Goal: Transaction & Acquisition: Book appointment/travel/reservation

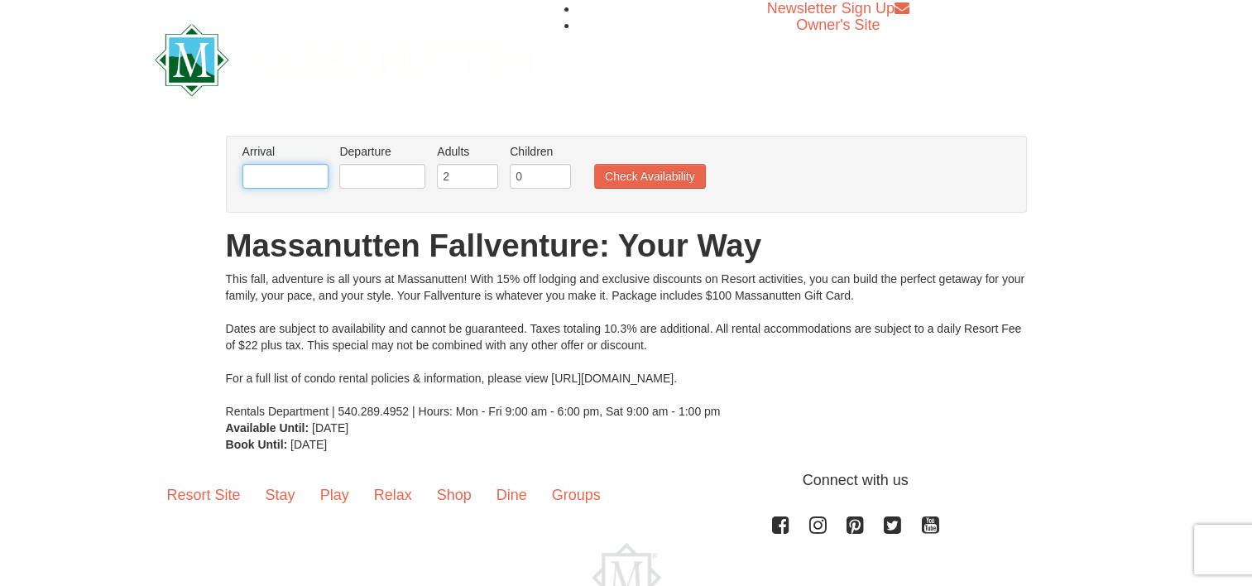
click at [310, 175] on input "text" at bounding box center [286, 176] width 86 height 25
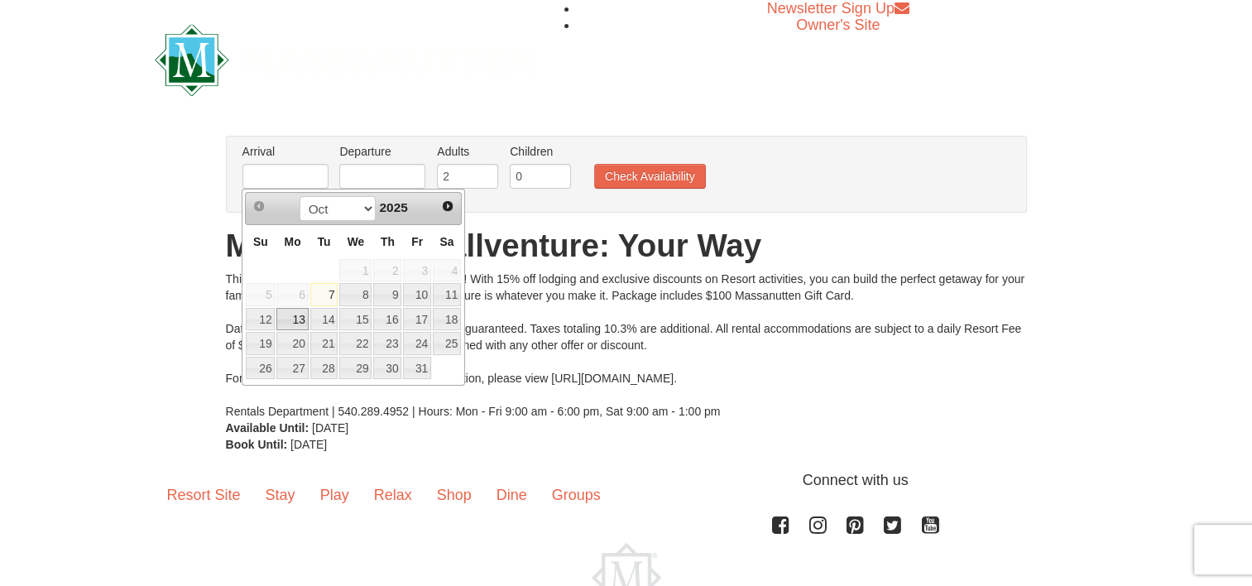
click at [295, 319] on link "13" at bounding box center [291, 319] width 31 height 23
type input "[DATE]"
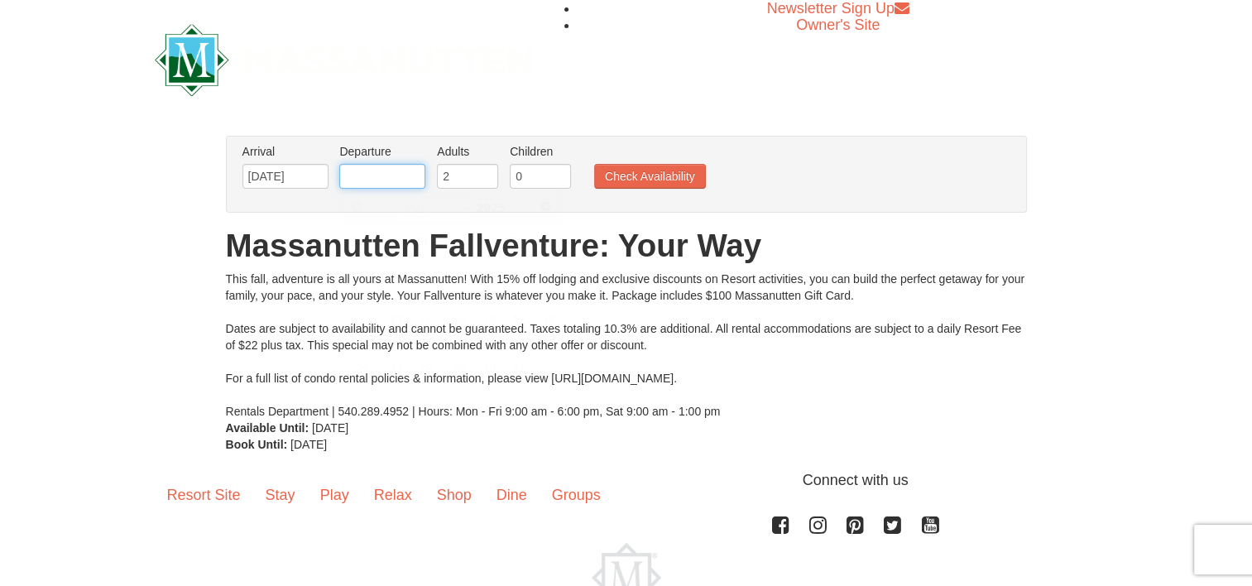
click at [387, 178] on input "text" at bounding box center [382, 176] width 86 height 25
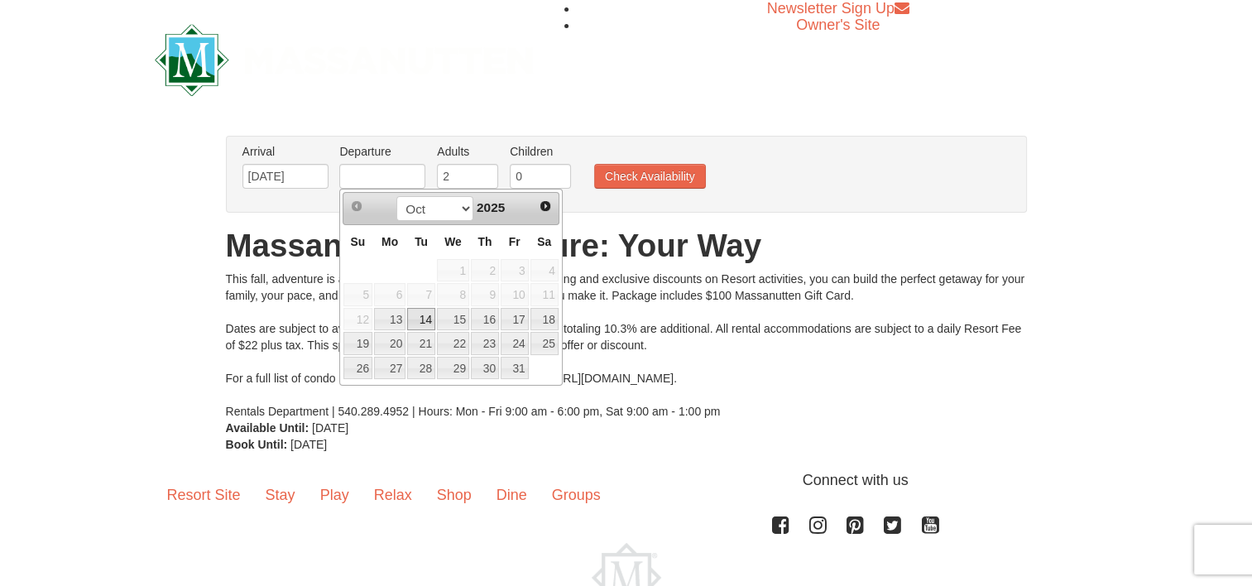
click at [423, 319] on link "14" at bounding box center [421, 319] width 28 height 23
type input "[DATE]"
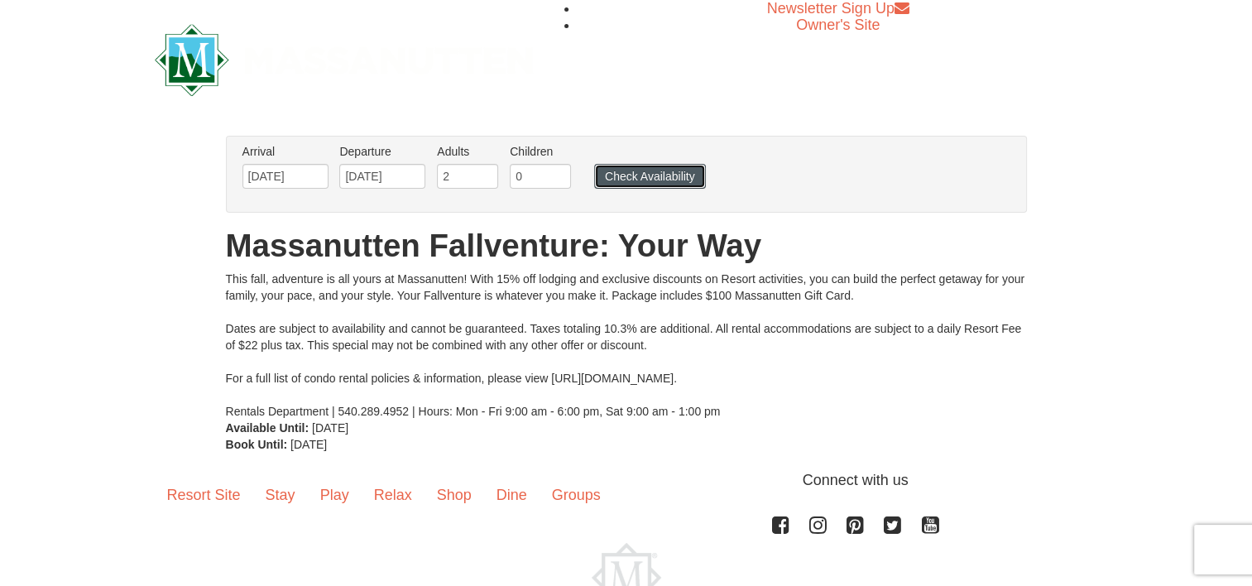
click at [652, 174] on button "Check Availability" at bounding box center [650, 176] width 112 height 25
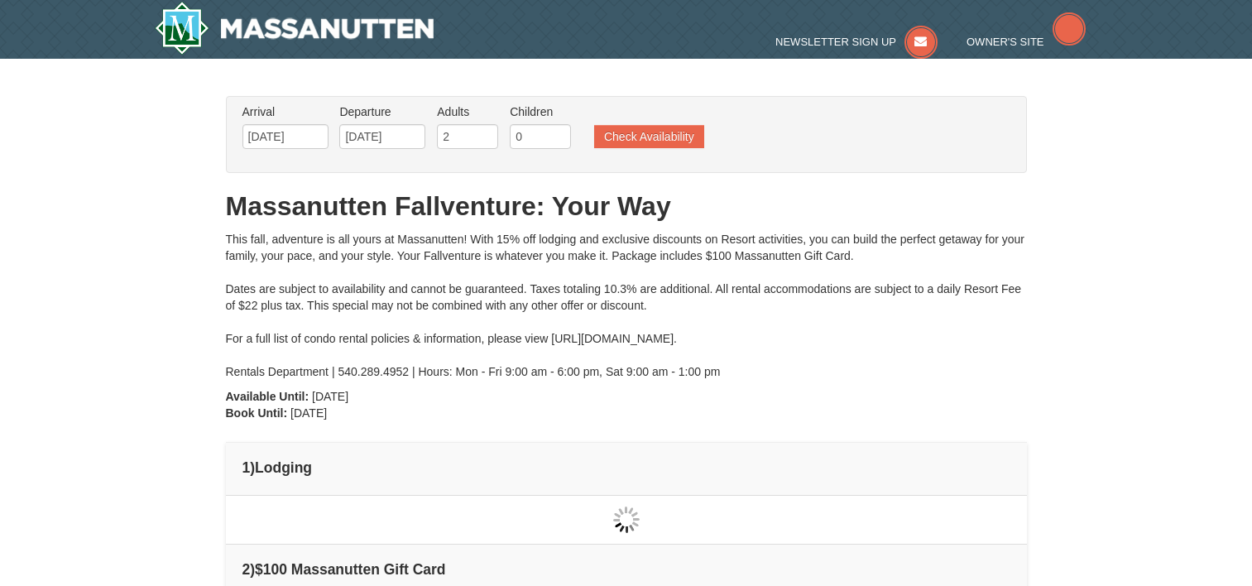
type input "[DATE]"
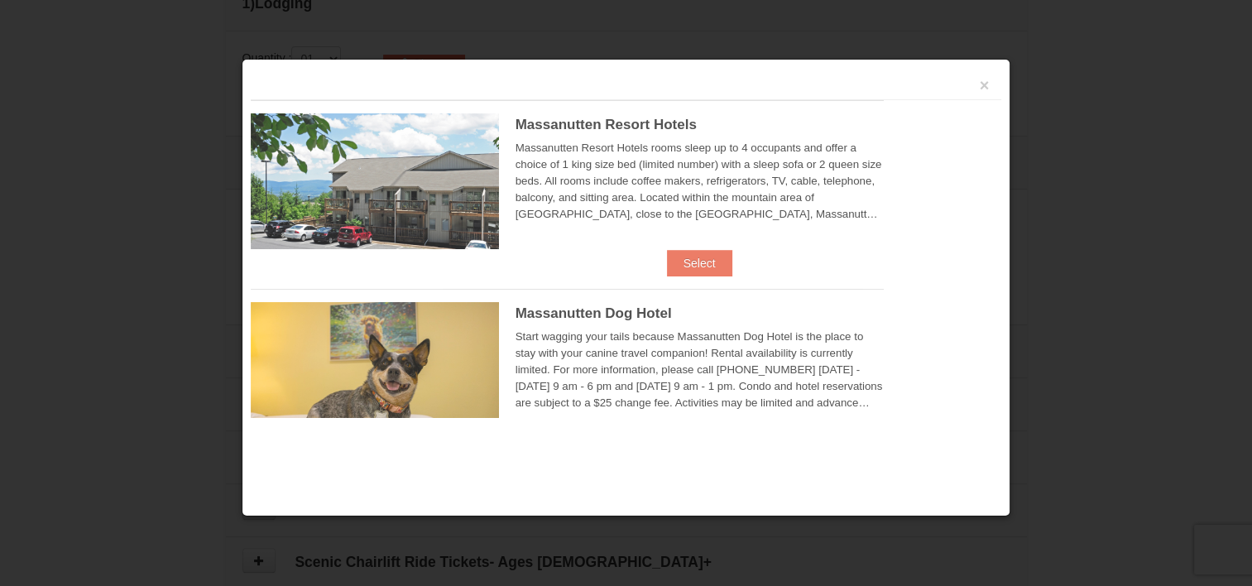
scroll to position [506, 0]
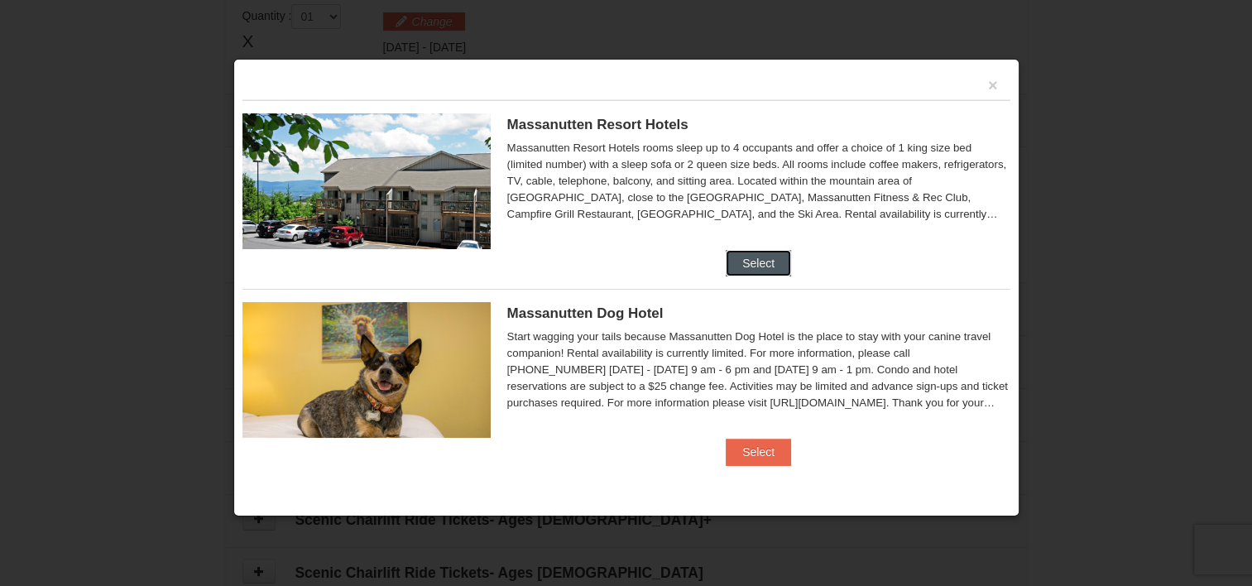
click at [773, 267] on button "Select" at bounding box center [758, 263] width 65 height 26
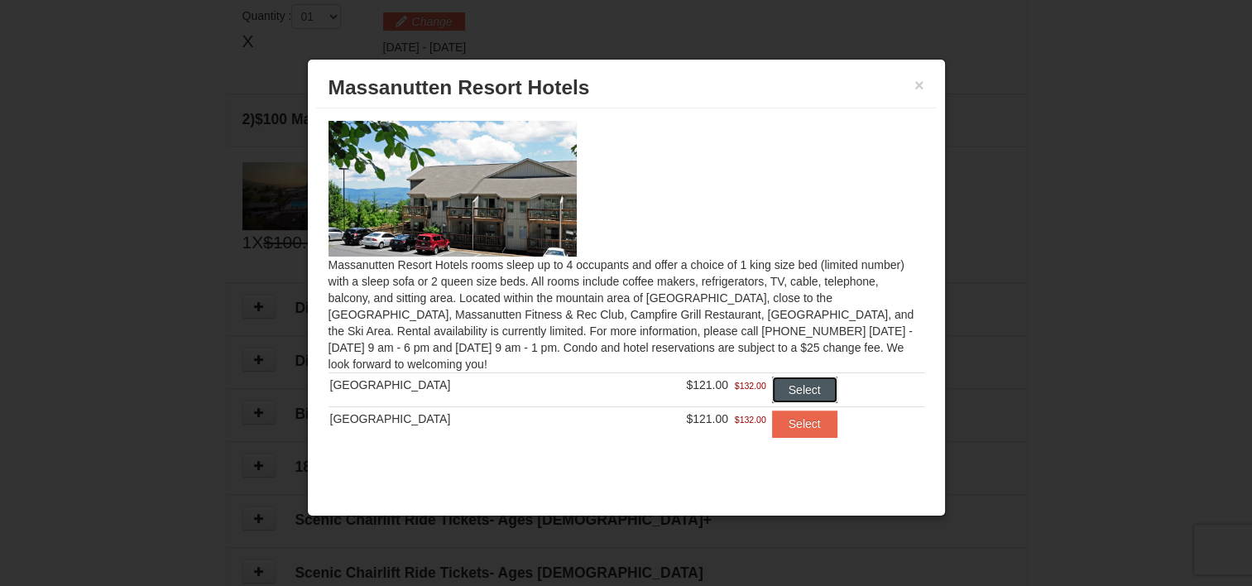
click at [786, 382] on button "Select" at bounding box center [804, 390] width 65 height 26
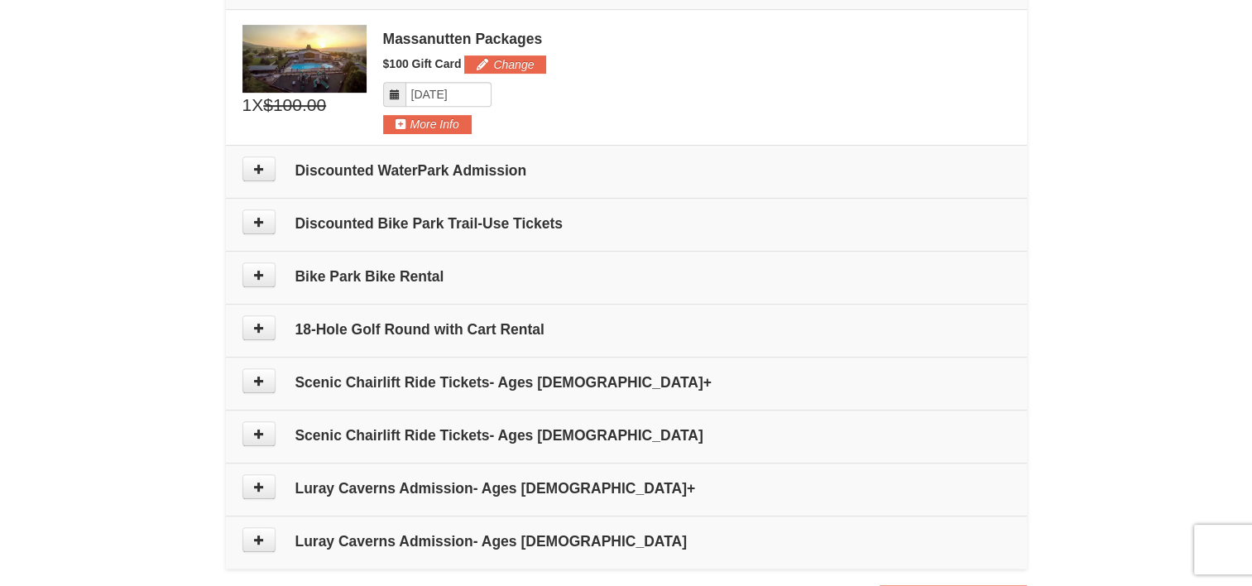
scroll to position [754, 0]
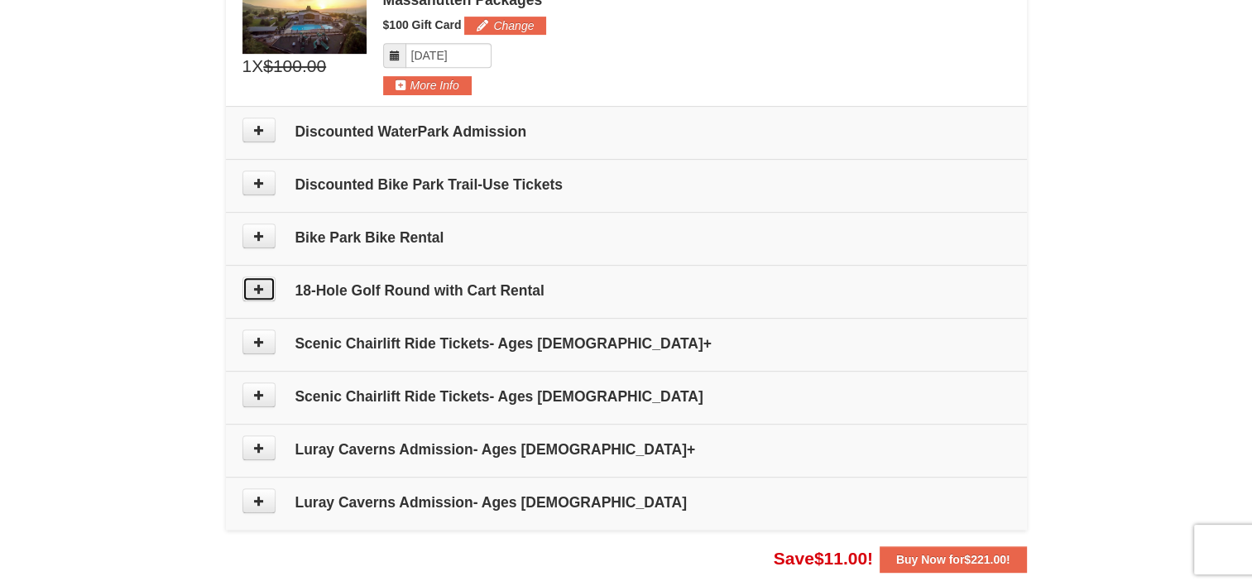
click at [257, 288] on icon at bounding box center [259, 289] width 12 height 12
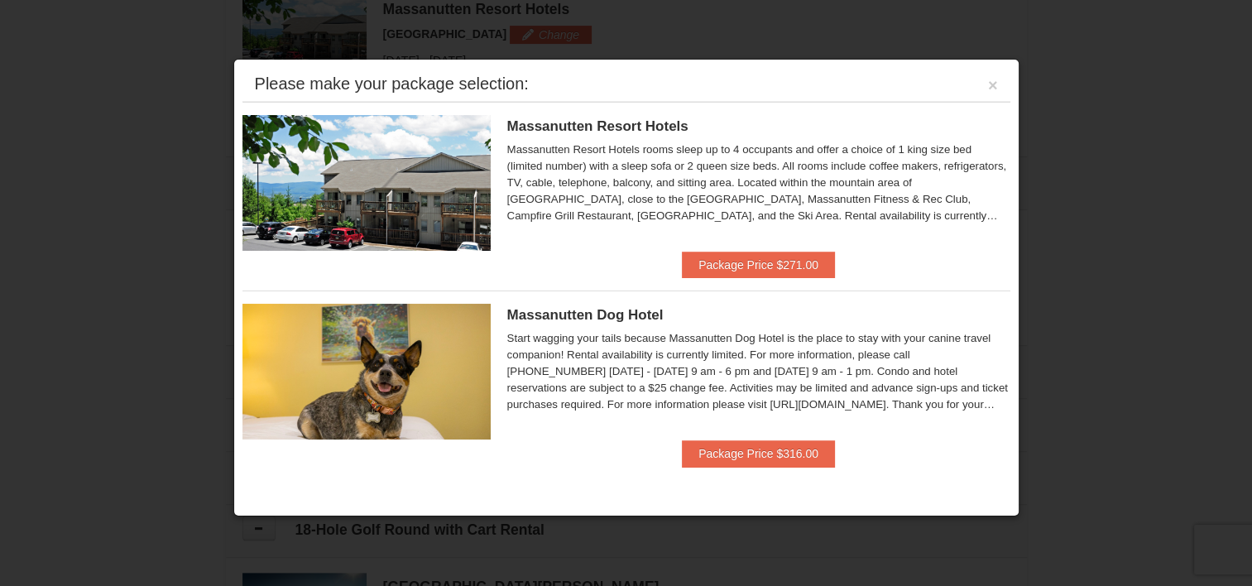
scroll to position [509, 0]
click at [749, 256] on button "Package Price $271.00" at bounding box center [758, 265] width 153 height 26
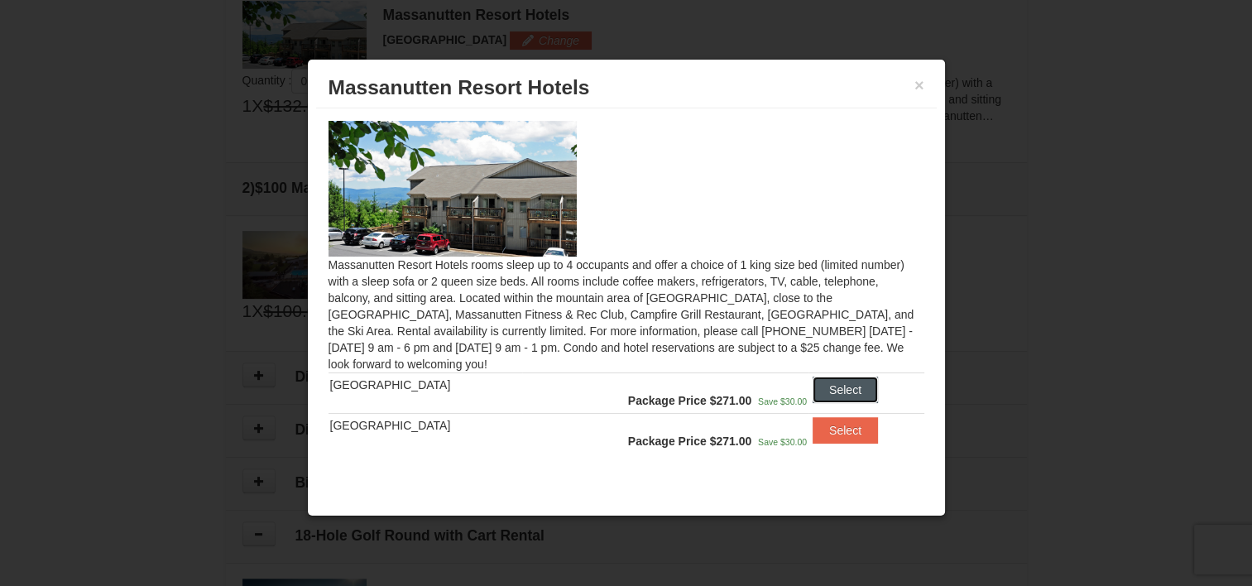
click at [844, 387] on button "Select" at bounding box center [845, 390] width 65 height 26
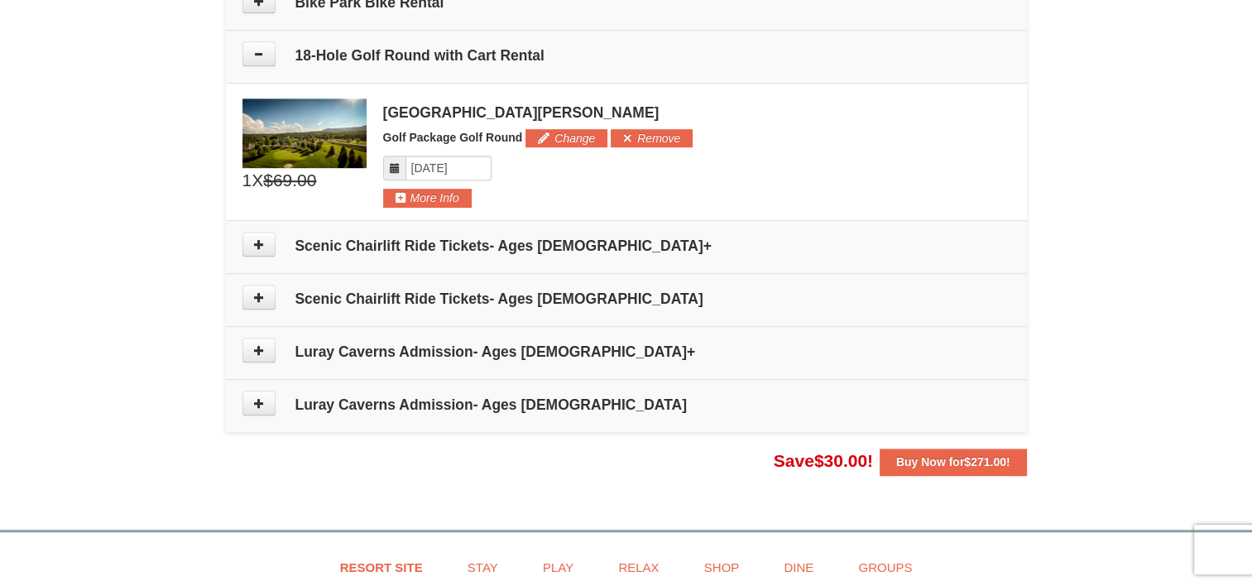
scroll to position [1006, 0]
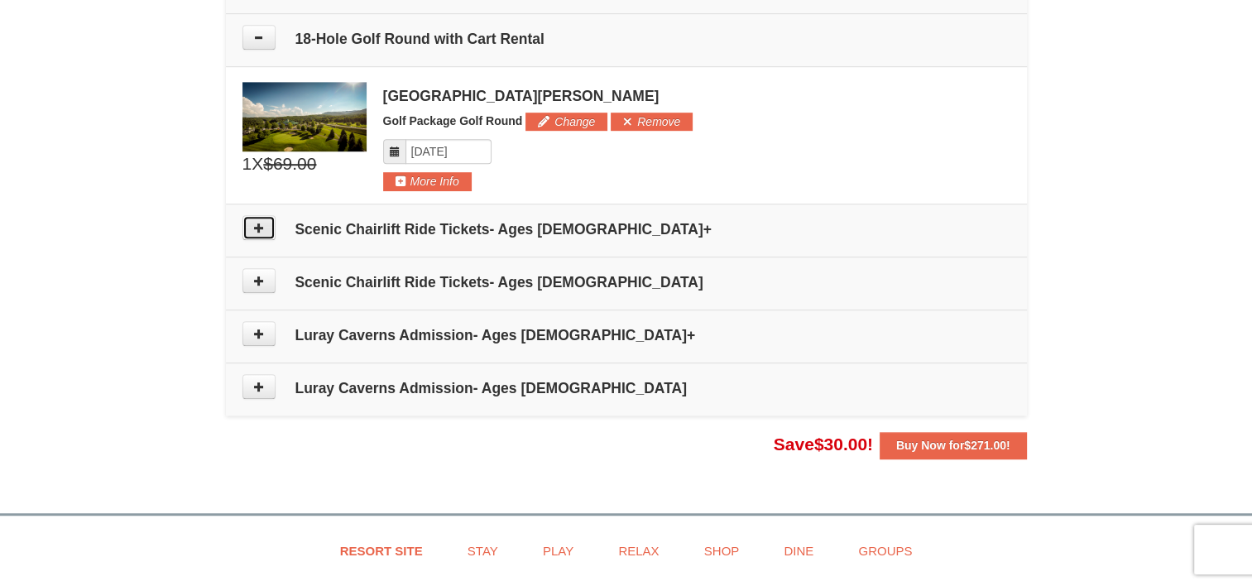
click at [248, 224] on button at bounding box center [259, 227] width 33 height 25
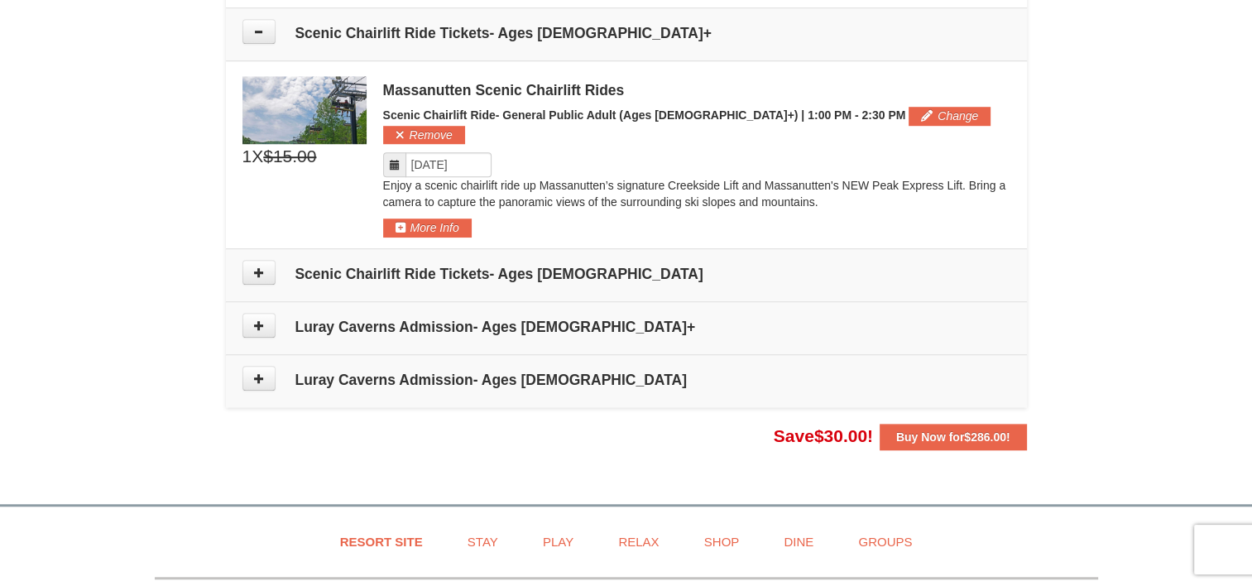
scroll to position [1208, 0]
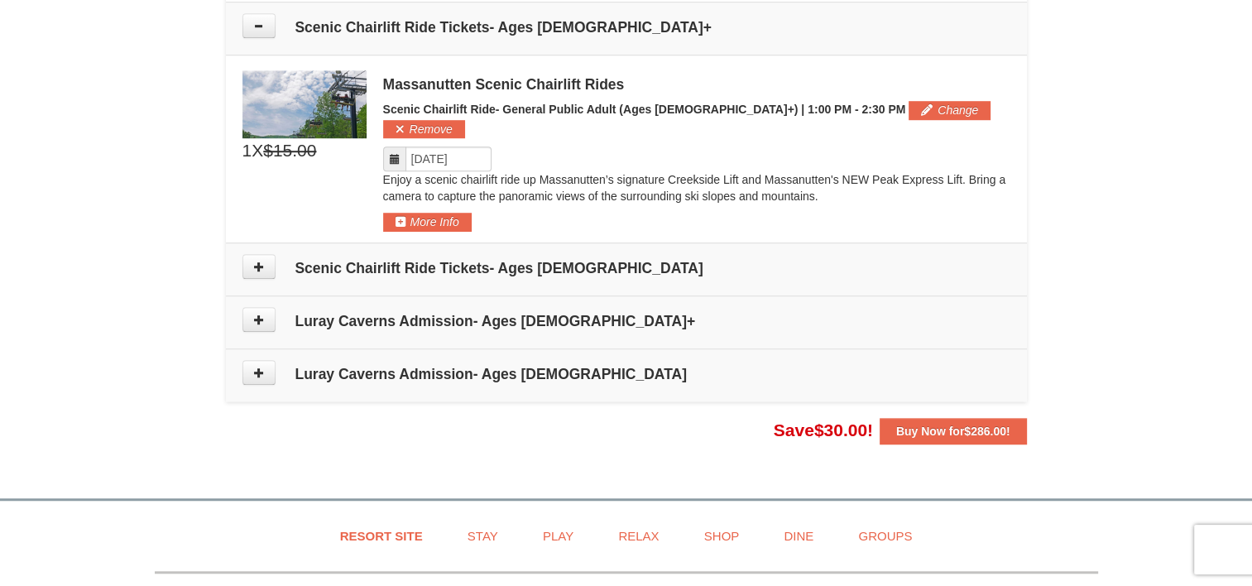
click at [399, 153] on icon at bounding box center [395, 159] width 12 height 12
click at [391, 153] on icon at bounding box center [395, 159] width 12 height 12
click at [431, 146] on input "Please format dates MM/DD/YYYY" at bounding box center [449, 158] width 86 height 25
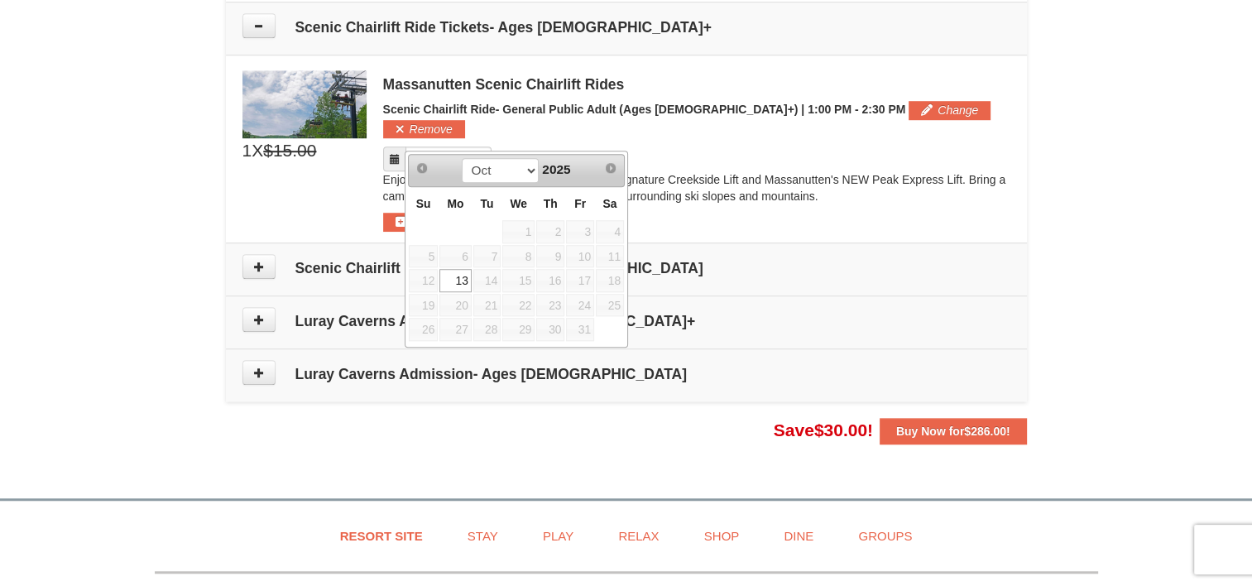
click at [493, 280] on span "14" at bounding box center [487, 280] width 28 height 23
click at [794, 191] on div "Massanutten Scenic Chairlift Rides Scenic Chairlift Ride- General Public Adult …" at bounding box center [696, 150] width 627 height 161
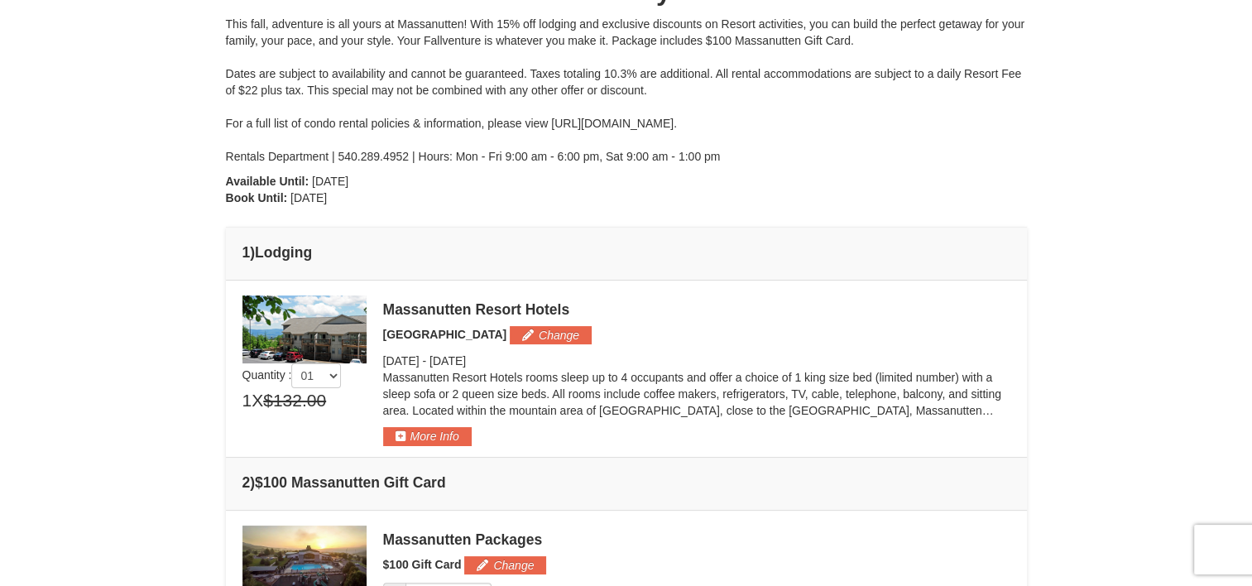
scroll to position [0, 0]
